Goal: Task Accomplishment & Management: Manage account settings

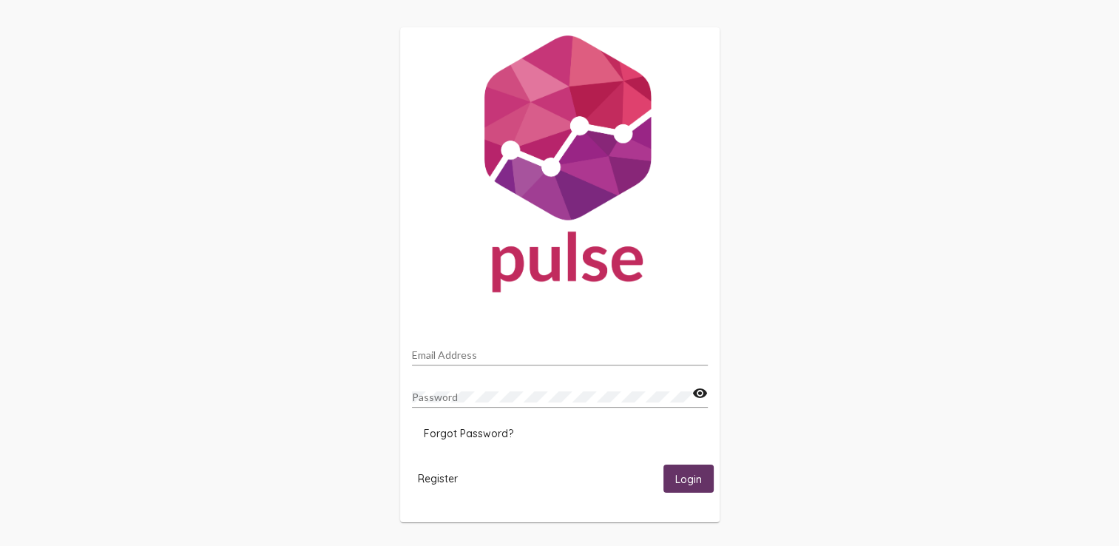
click at [522, 357] on input "Email Address" at bounding box center [560, 355] width 296 height 12
type input "[PERSON_NAME][EMAIL_ADDRESS][PERSON_NAME][DOMAIN_NAME]"
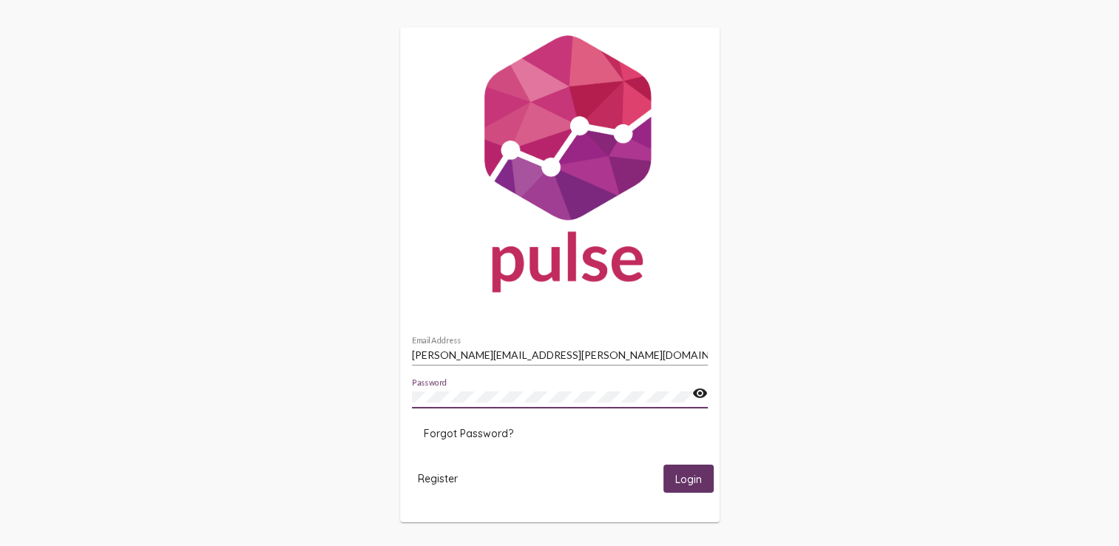
click at [664, 465] on button "Login" at bounding box center [689, 478] width 50 height 27
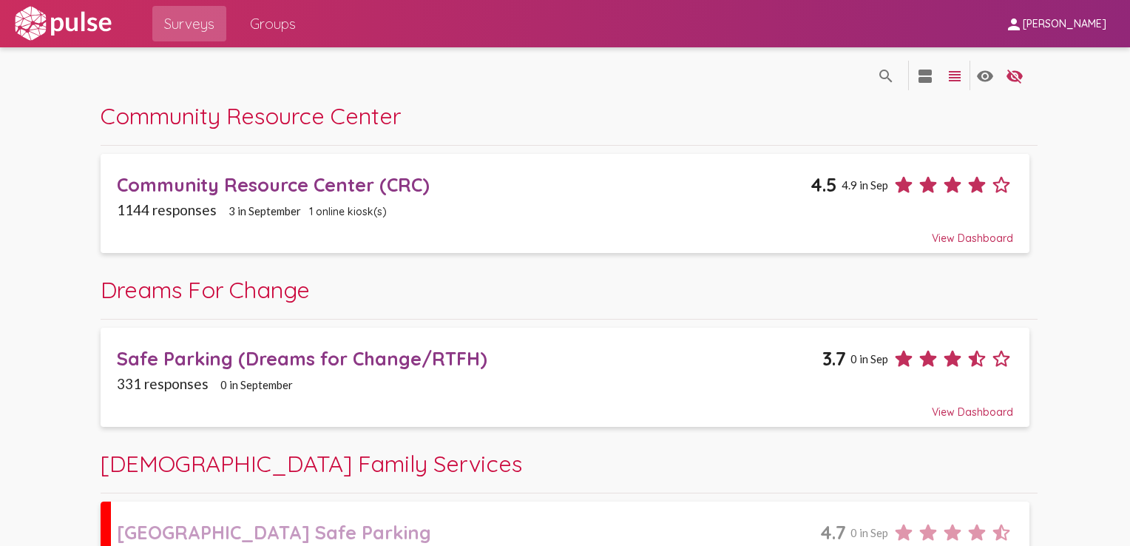
click at [928, 70] on mat-icon "view_agenda" at bounding box center [926, 76] width 18 height 18
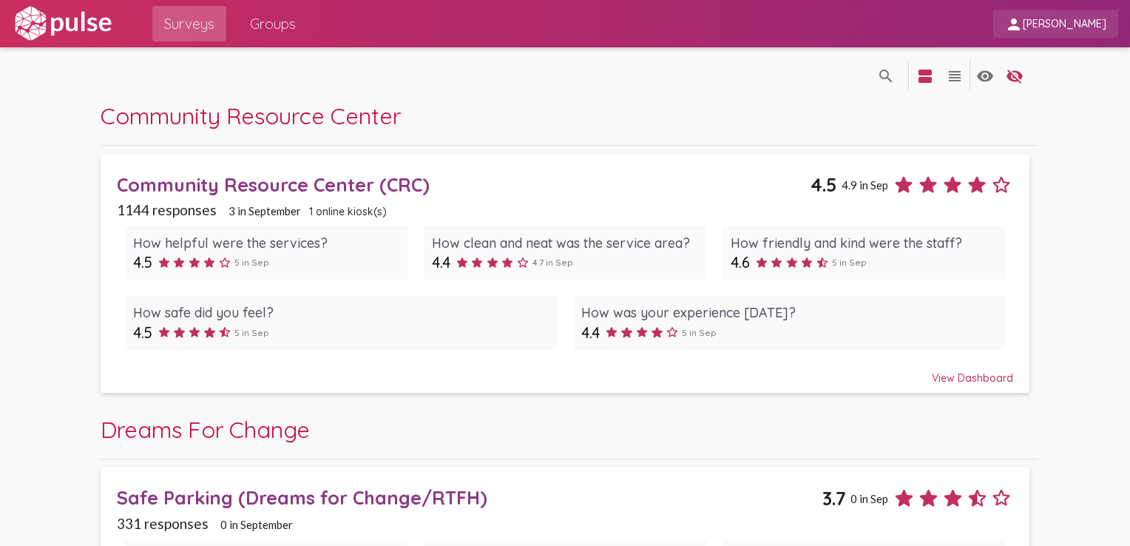
click at [1042, 19] on span "[PERSON_NAME]" at bounding box center [1065, 24] width 84 height 13
click at [1026, 65] on button "Sign Out" at bounding box center [1023, 62] width 83 height 36
